Goal: Task Accomplishment & Management: Manage account settings

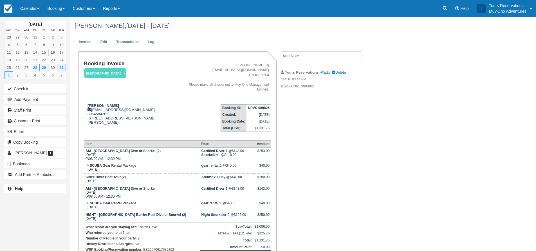
scroll to position [28, 0]
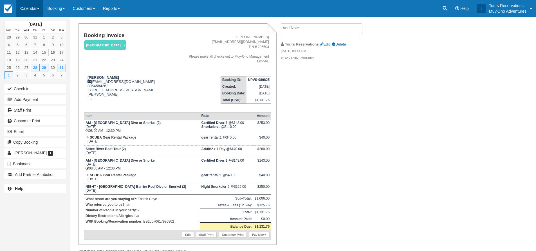
click at [31, 8] on link "Calendar" at bounding box center [29, 8] width 27 height 17
click at [32, 51] on link "Inventory" at bounding box center [39, 48] width 44 height 12
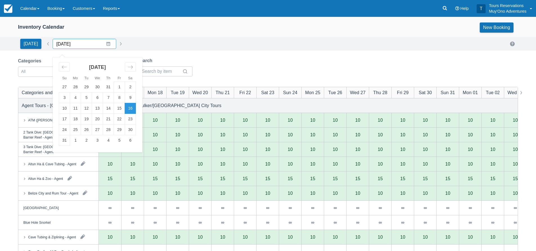
click at [65, 44] on input "08/16/25" at bounding box center [85, 44] width 64 height 10
click at [128, 69] on icon "Move forward to switch to the next month." at bounding box center [130, 66] width 5 height 5
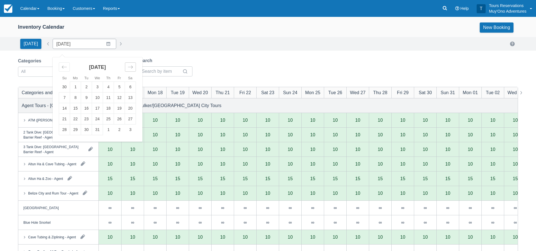
click at [128, 69] on icon "Move forward to switch to the next month." at bounding box center [130, 66] width 5 height 5
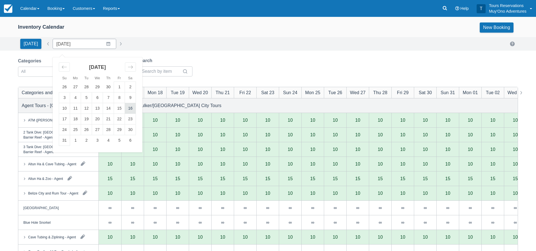
click at [127, 110] on td "16" at bounding box center [130, 108] width 11 height 11
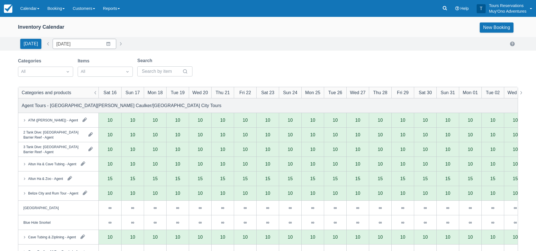
type input "05/16/26"
click at [32, 73] on div at bounding box center [40, 71] width 39 height 7
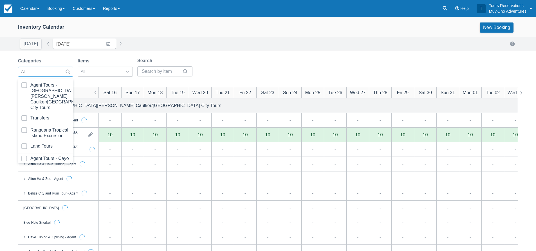
scroll to position [57, 0]
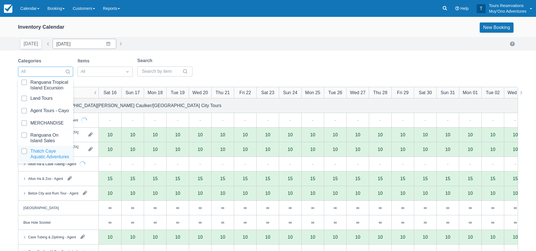
click at [35, 152] on div at bounding box center [45, 154] width 48 height 11
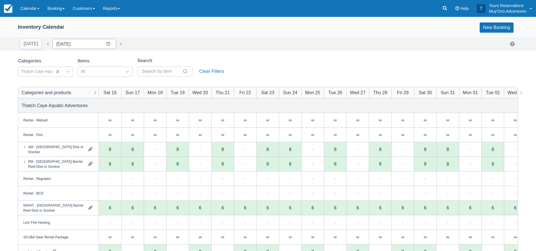
click at [249, 49] on div "Today Date 05/16/26 Navigate forward to interact with the calendar and select a…" at bounding box center [268, 44] width 536 height 14
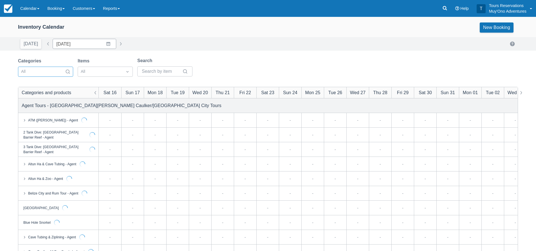
click at [53, 71] on div at bounding box center [40, 71] width 39 height 7
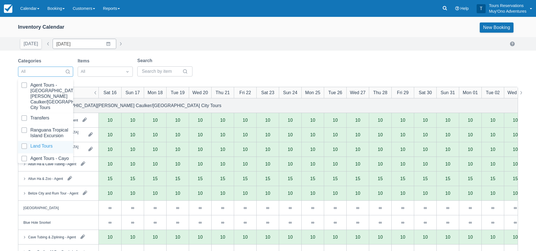
click at [43, 143] on div "Land Tours" at bounding box center [45, 147] width 55 height 12
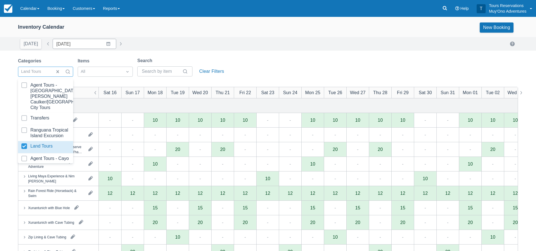
scroll to position [56, 0]
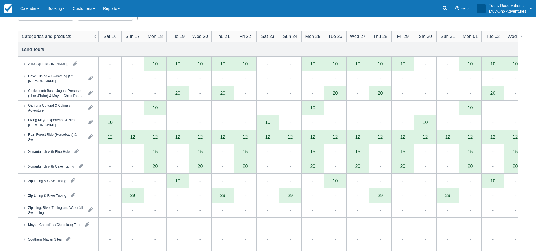
click at [138, 19] on div at bounding box center [164, 15] width 55 height 10
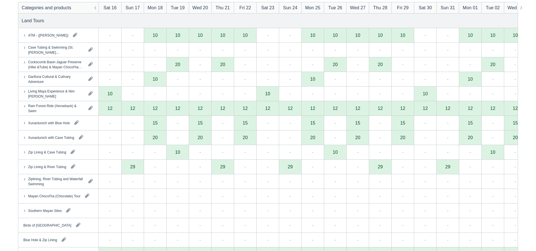
scroll to position [0, 0]
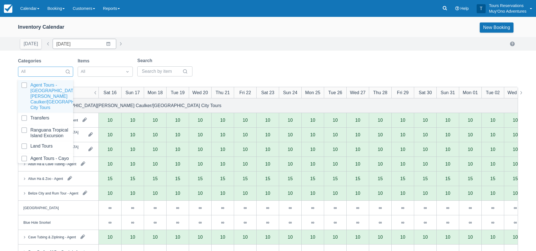
click at [32, 70] on div at bounding box center [40, 71] width 39 height 7
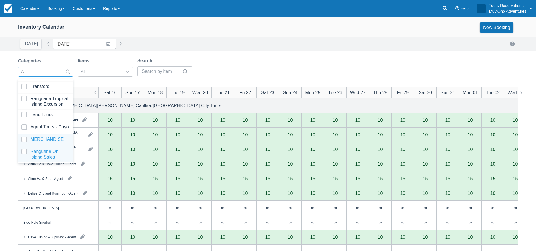
scroll to position [57, 0]
click at [44, 149] on div at bounding box center [45, 154] width 48 height 11
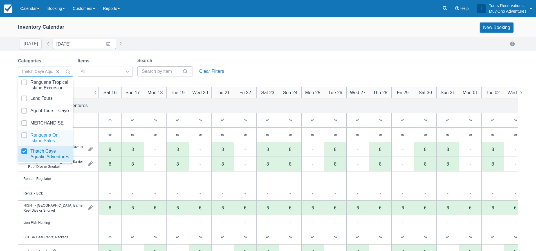
click at [249, 59] on div "Categories option Thatch Caye Aquatic Adventures, selected. option Ranguana On …" at bounding box center [268, 68] width 500 height 23
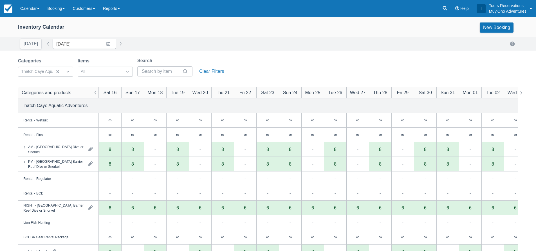
click at [299, 59] on div "Categories Thatch Caye Aquatic Adventures Items All Search Clear Filters" at bounding box center [268, 68] width 500 height 23
click at [62, 9] on link "Booking" at bounding box center [55, 8] width 25 height 17
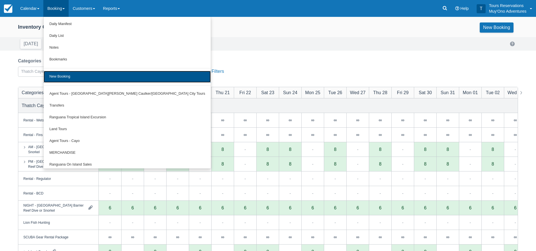
click at [79, 72] on link "New Booking" at bounding box center [127, 77] width 167 height 12
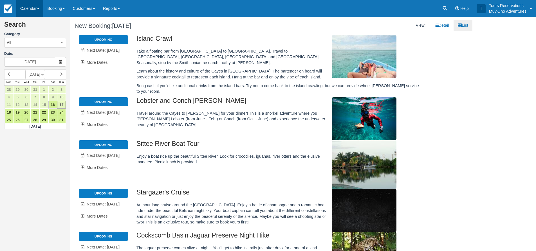
click at [43, 7] on link "Calendar" at bounding box center [29, 8] width 27 height 17
click at [62, 13] on link "Booking" at bounding box center [55, 8] width 25 height 17
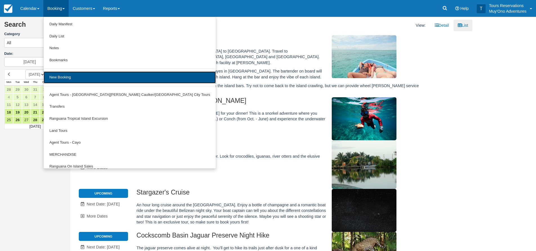
click at [74, 81] on link "New Booking" at bounding box center [130, 77] width 172 height 12
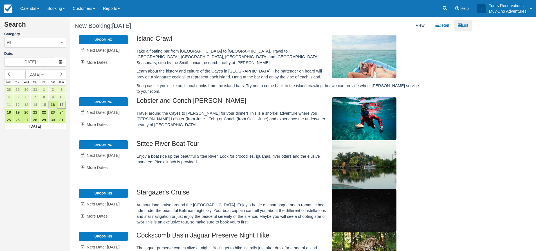
click at [33, 38] on div "All All Agent Tours - [GEOGRAPHIC_DATA][PERSON_NAME]/Caye Caulker/[GEOGRAPHIC_D…" at bounding box center [35, 42] width 62 height 11
click at [43, 41] on button "All" at bounding box center [35, 43] width 62 height 10
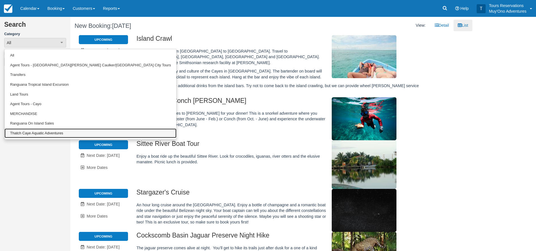
click at [44, 133] on link "Thatch Caye Aquatic Adventures" at bounding box center [91, 134] width 172 height 10
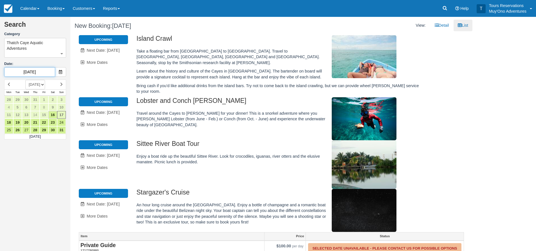
click at [33, 72] on input "08/17/25" at bounding box center [29, 72] width 51 height 10
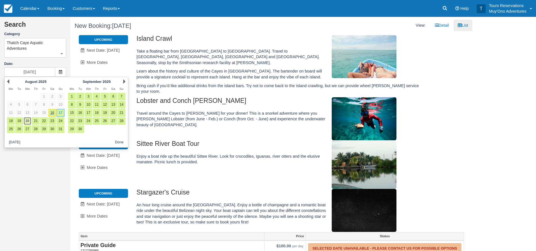
click at [28, 121] on link "20" at bounding box center [28, 121] width 8 height 8
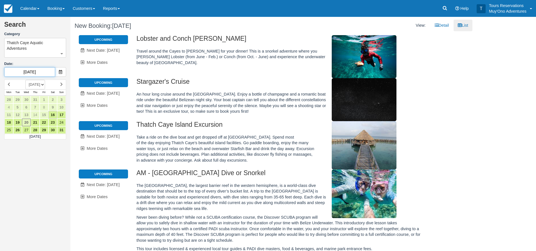
click at [29, 72] on input "08/20/25" at bounding box center [29, 72] width 51 height 10
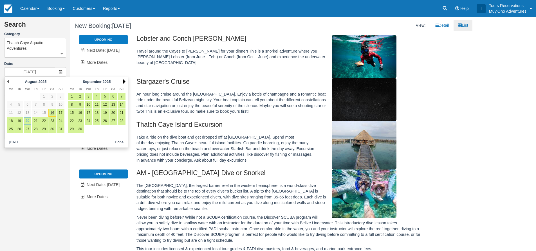
click at [123, 82] on link "Next" at bounding box center [124, 81] width 2 height 5
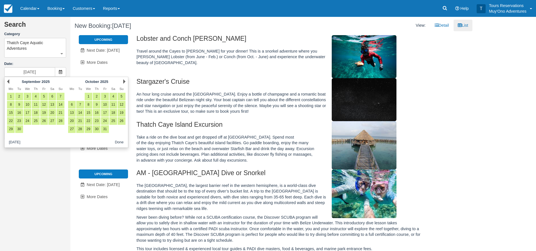
click at [123, 82] on link "Next" at bounding box center [124, 81] width 2 height 5
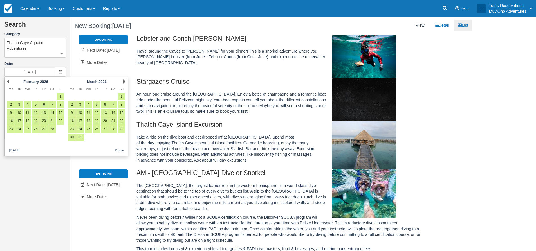
click at [123, 82] on link "Next" at bounding box center [124, 81] width 2 height 5
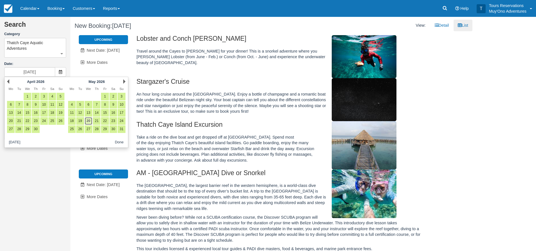
click at [89, 122] on link "20" at bounding box center [89, 121] width 8 height 8
type input "[DATE]"
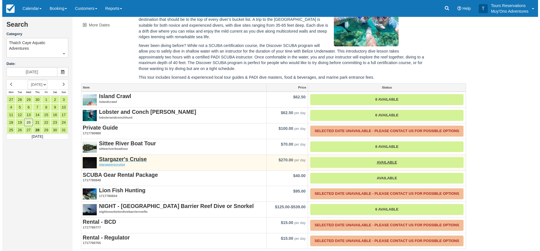
scroll to position [175, 0]
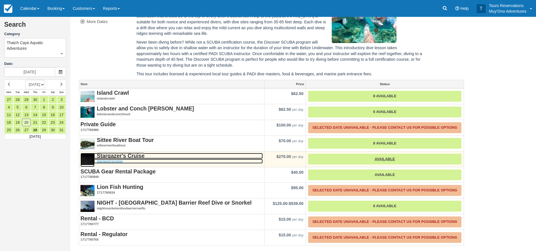
click at [119, 157] on strong "Stargazer's Cruise" at bounding box center [121, 156] width 48 height 6
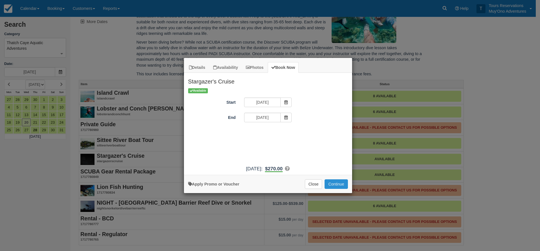
click at [342, 183] on button "Continue" at bounding box center [336, 185] width 23 height 10
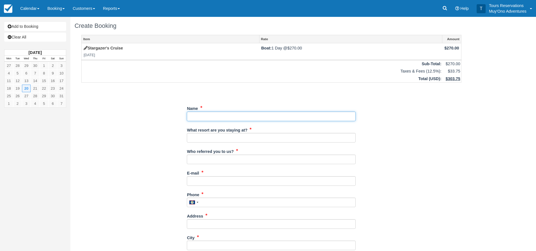
click at [273, 112] on input "Name" at bounding box center [271, 117] width 169 height 10
click at [225, 117] on input "Name" at bounding box center [271, 117] width 169 height 10
paste input "[PERSON_NAME]"
type input "[PERSON_NAME]"
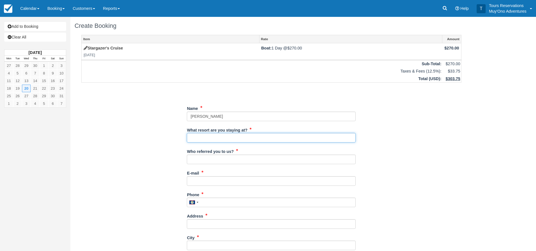
click at [278, 139] on input "What resort are you staying at?" at bounding box center [271, 138] width 169 height 10
type input "Thatch Caye"
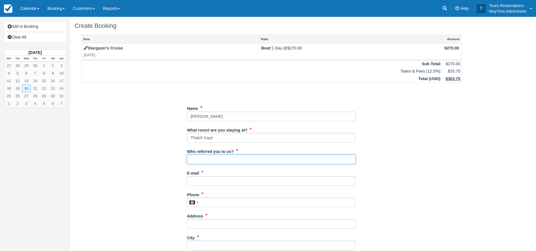
click at [241, 157] on input "Who referred you to us?" at bounding box center [271, 160] width 169 height 10
type input "an"
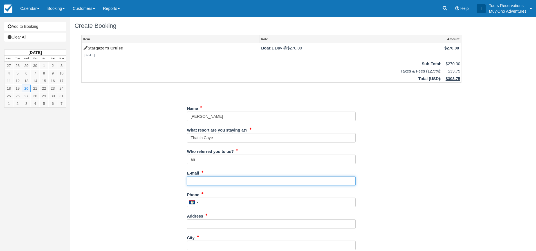
drag, startPoint x: 209, startPoint y: 183, endPoint x: 398, endPoint y: 153, distance: 191.7
click at [209, 183] on input "E-mail" at bounding box center [271, 181] width 169 height 10
click at [224, 183] on input "E-mail" at bounding box center [271, 181] width 169 height 10
paste input "[EMAIL_ADDRESS][DOMAIN_NAME]"
type input "[EMAIL_ADDRESS][DOMAIN_NAME]"
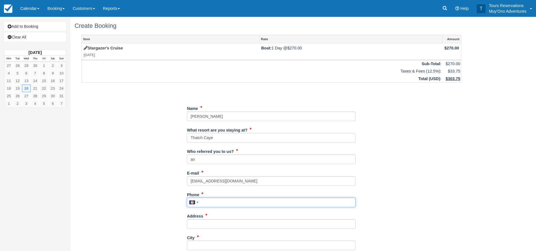
click at [229, 202] on input "Phone" at bounding box center [271, 203] width 169 height 10
click at [221, 201] on input "Phone" at bounding box center [271, 203] width 169 height 10
paste input "7343068698"
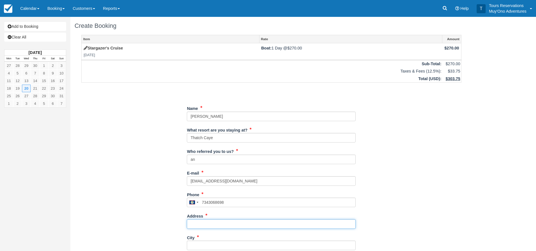
type input "7343068698"
click at [211, 224] on input "Address" at bounding box center [271, 225] width 169 height 10
drag, startPoint x: 222, startPoint y: 221, endPoint x: 240, endPoint y: 221, distance: 18.9
click at [222, 221] on input "Address" at bounding box center [271, 225] width 169 height 10
paste input "[STREET_ADDRESS]"
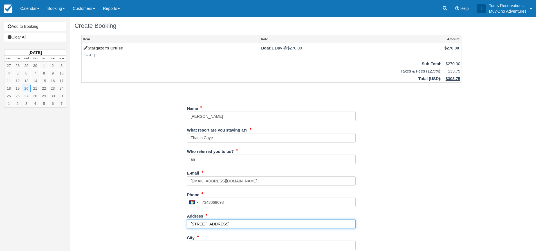
type input "[STREET_ADDRESS]"
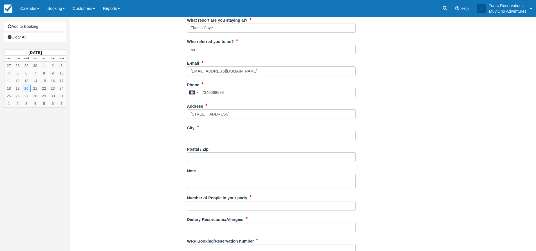
scroll to position [113, 0]
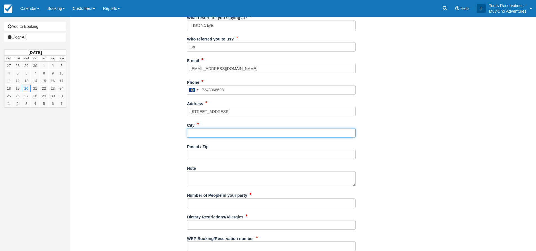
click at [210, 134] on input "City" at bounding box center [271, 133] width 169 height 10
type input "---"
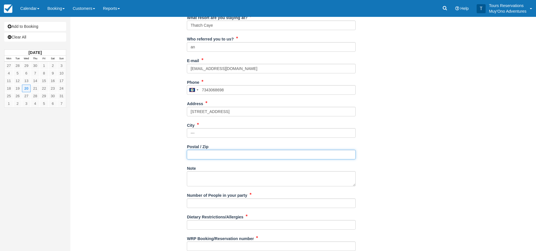
click at [193, 156] on input "Postal / Zip" at bounding box center [271, 155] width 169 height 10
type input "--"
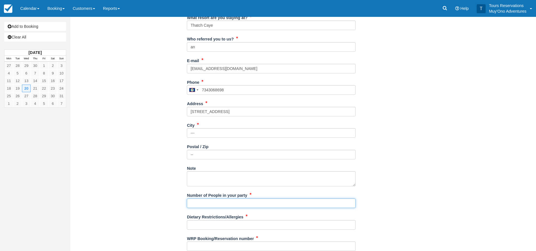
click at [198, 203] on input "Number of People in your party" at bounding box center [271, 204] width 169 height 10
type input "2"
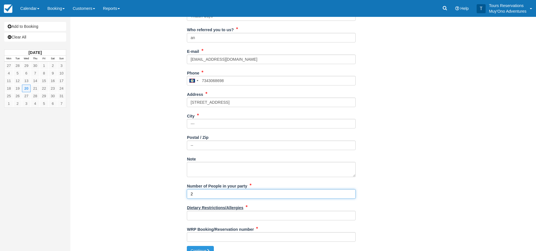
scroll to position [131, 0]
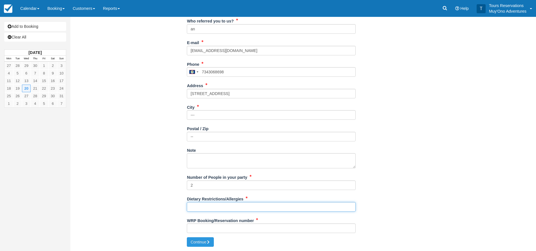
click at [210, 207] on input "Dietary Restrictions/Allergies" at bounding box center [271, 207] width 169 height 10
click at [233, 209] on input "Dietary Restrictions/Allergies" at bounding box center [271, 207] width 169 height 10
type input "NONE"
drag, startPoint x: 222, startPoint y: 226, endPoint x: 227, endPoint y: 225, distance: 5.1
click at [222, 226] on input "WRP Booking/Reservation number" at bounding box center [271, 229] width 169 height 10
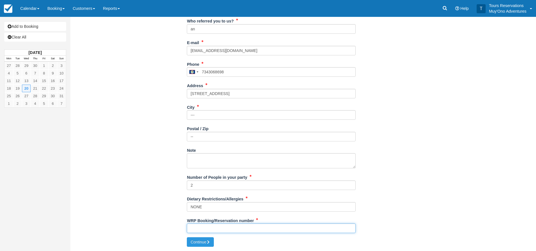
drag, startPoint x: 202, startPoint y: 225, endPoint x: 207, endPoint y: 227, distance: 5.6
click at [202, 225] on input "WRP Booking/Reservation number" at bounding box center [271, 229] width 169 height 10
paste input "47579501"
type input "47579501"
click at [204, 245] on button "Continue" at bounding box center [200, 243] width 27 height 10
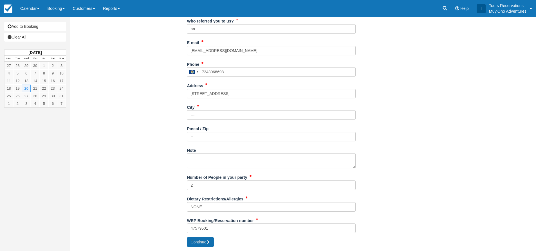
type input "[PHONE_NUMBER]"
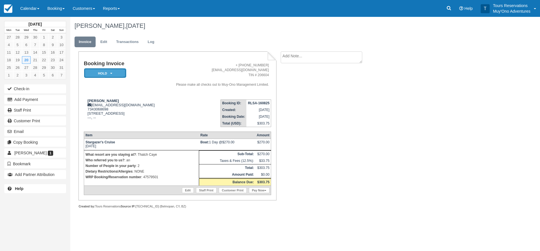
click at [117, 77] on em "HOLD" at bounding box center [105, 73] width 42 height 10
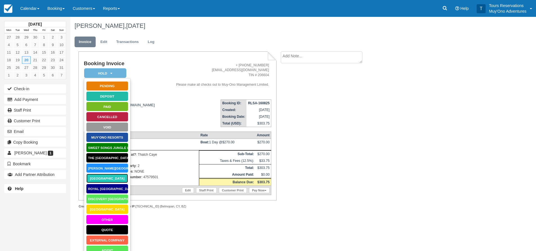
click at [110, 180] on link "[GEOGRAPHIC_DATA]" at bounding box center [107, 179] width 42 height 10
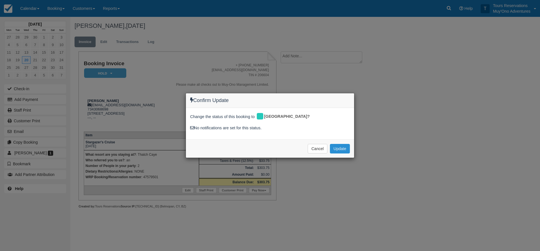
click at [343, 148] on button "Update" at bounding box center [340, 149] width 20 height 10
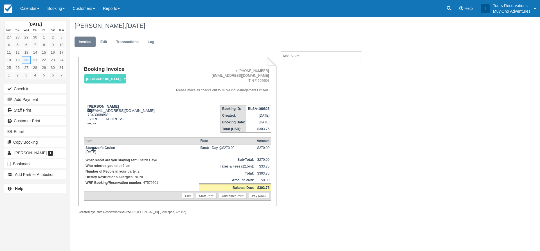
click at [314, 58] on textarea at bounding box center [322, 58] width 82 height 12
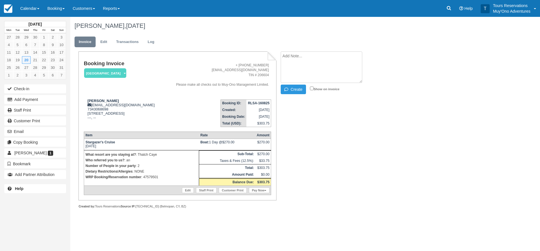
paste textarea "47579501"
type textarea "47579501"
click at [291, 88] on button "Create" at bounding box center [293, 90] width 25 height 10
click at [255, 105] on strong "RLSA-160825" at bounding box center [259, 103] width 22 height 4
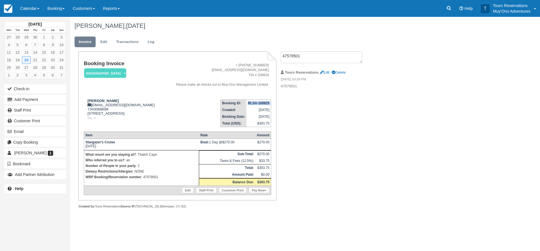
click at [255, 105] on strong "RLSA-160825" at bounding box center [259, 103] width 22 height 4
copy tbody "RLSA-160825"
click at [107, 37] on link "Edit" at bounding box center [103, 42] width 15 height 11
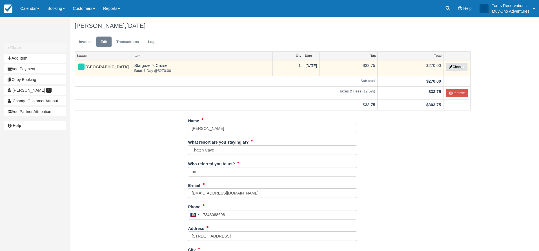
click at [454, 63] on button "Change" at bounding box center [456, 67] width 21 height 8
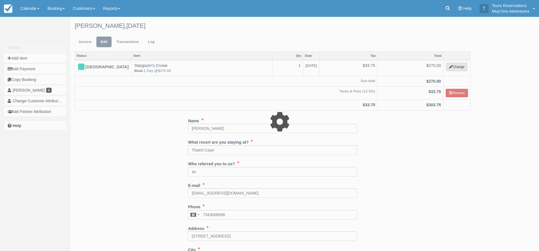
select select "64"
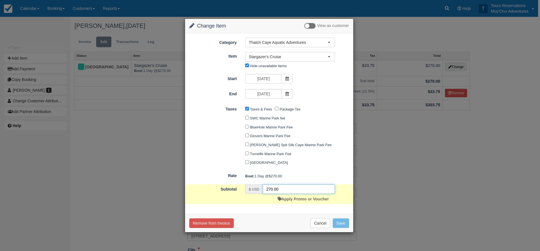
drag, startPoint x: 261, startPoint y: 188, endPoint x: 244, endPoint y: 188, distance: 16.6
click at [244, 188] on div "$ USD 270.00 Apply Promo or Voucher" at bounding box center [290, 195] width 98 height 20
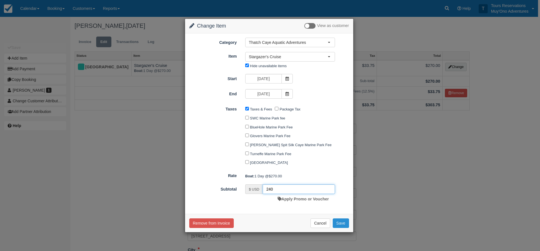
type input "240"
click at [333, 223] on button "Save" at bounding box center [341, 224] width 16 height 10
checkbox input "false"
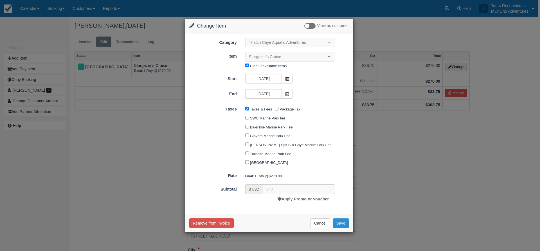
checkbox input "false"
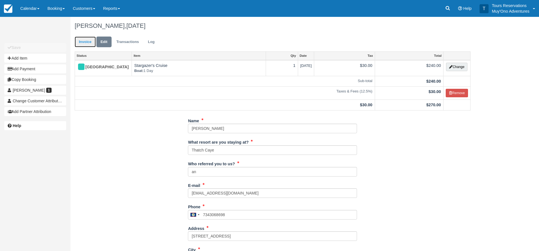
click at [94, 43] on link "Invoice" at bounding box center [85, 42] width 21 height 11
